Goal: Navigation & Orientation: Find specific page/section

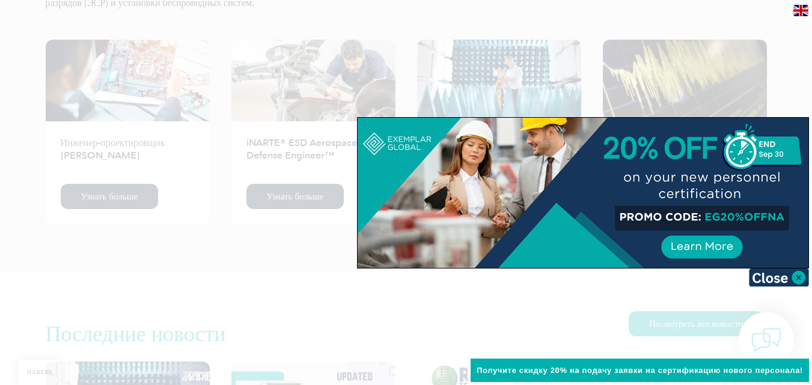
scroll to position [1442, 0]
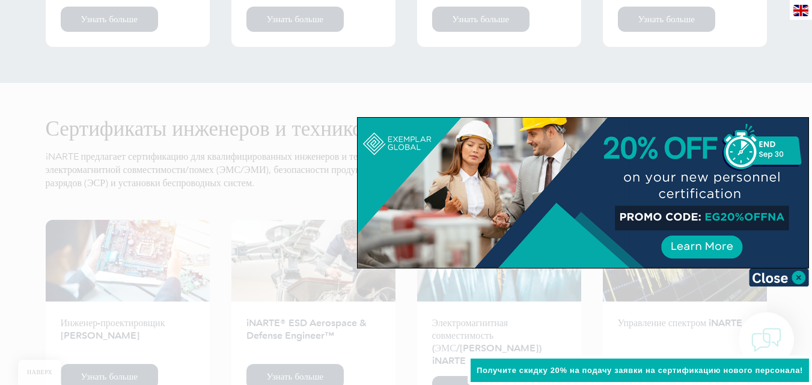
click at [705, 247] on div at bounding box center [582, 193] width 451 height 150
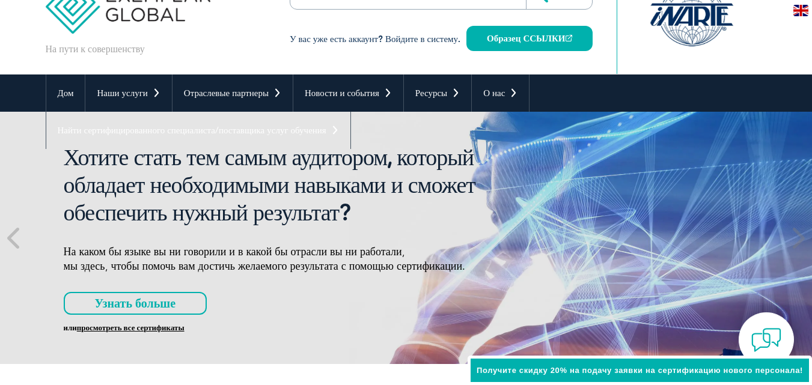
scroll to position [60, 0]
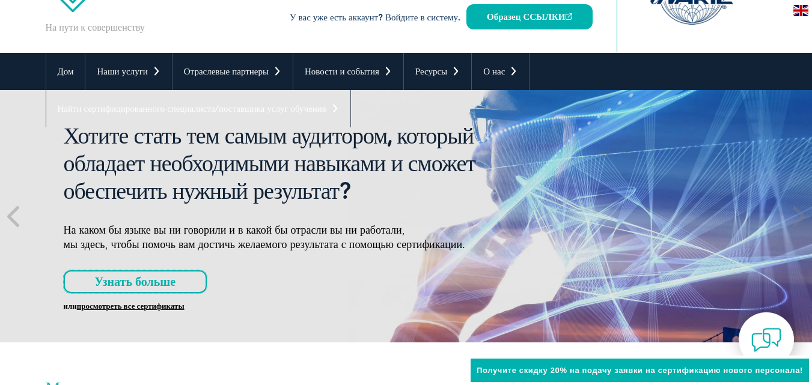
click at [191, 281] on link "Узнать больше" at bounding box center [136, 281] width 144 height 23
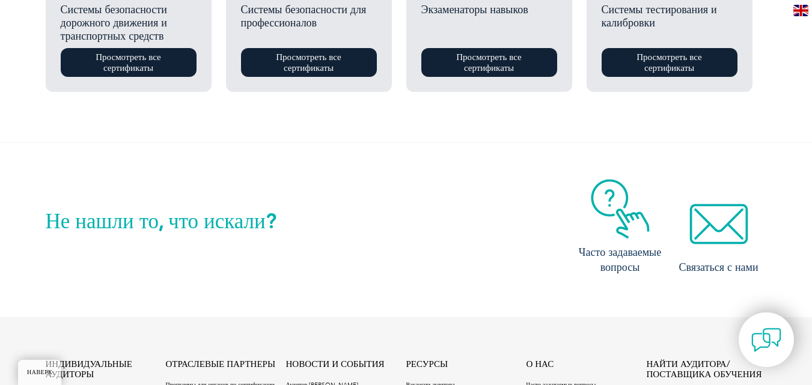
scroll to position [1382, 0]
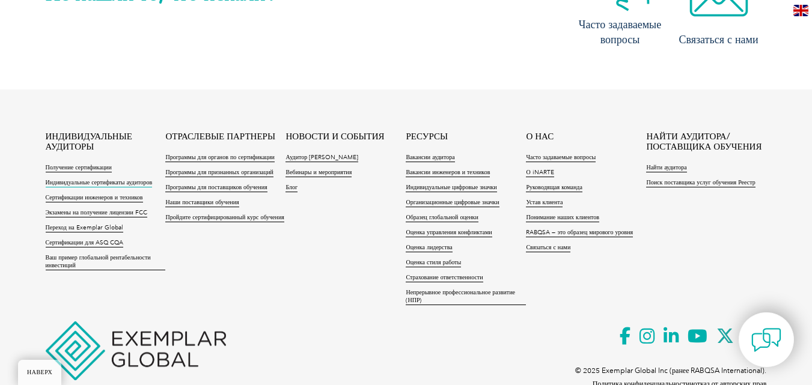
click at [109, 184] on font "Индивидуальные сертификаты аудиторов" at bounding box center [99, 182] width 107 height 7
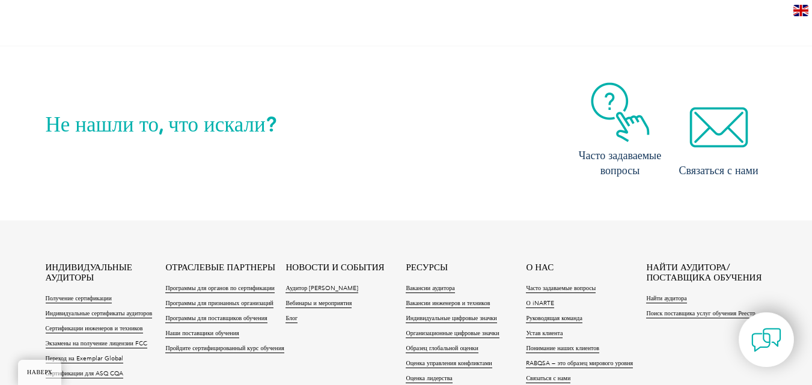
scroll to position [1382, 0]
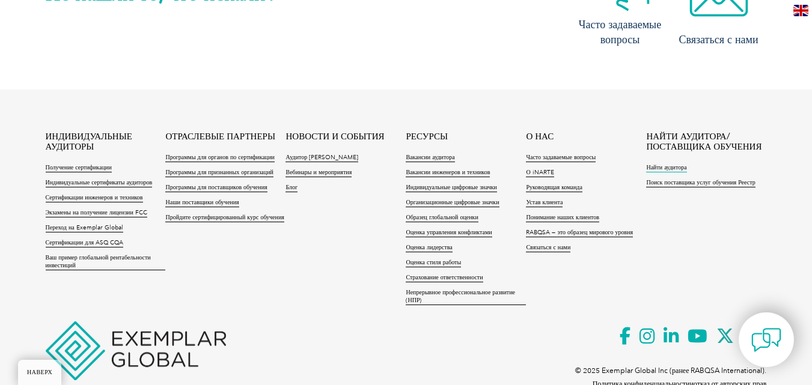
click at [672, 165] on font "Найти аудитора" at bounding box center [666, 167] width 40 height 7
